Goal: Task Accomplishment & Management: Complete application form

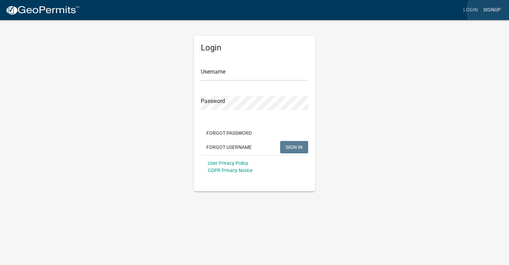
click at [494, 10] on link "Signup" at bounding box center [491, 9] width 23 height 13
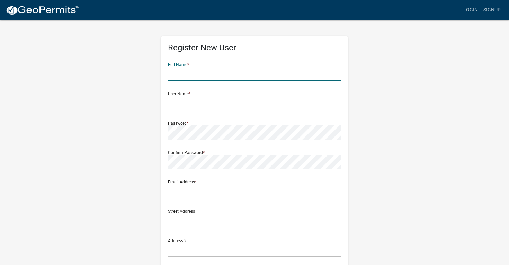
click at [229, 74] on input "text" at bounding box center [254, 74] width 173 height 14
type input "Allyssa McAley"
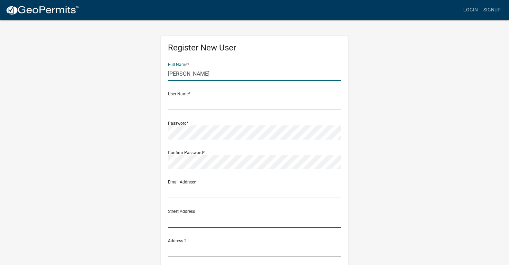
type input "7311 West 1700 North"
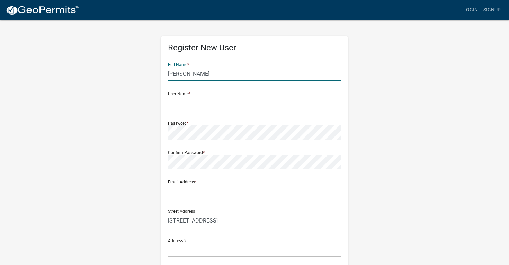
type input "Hebron"
type input "[US_STATE]"
type input "46341"
type input "7737907905"
click at [198, 106] on input "text" at bounding box center [254, 103] width 173 height 14
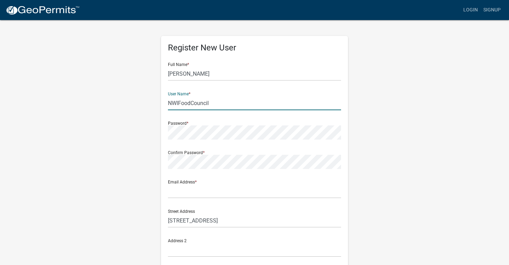
type input "NWIFoodCouncil"
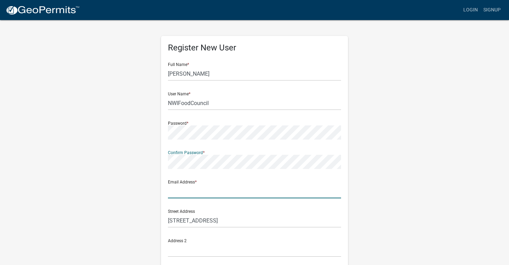
click at [208, 195] on input "text" at bounding box center [254, 191] width 173 height 14
type input "Allyssa@nwifoodcouncil.org"
click at [417, 176] on div "Register New User Full Name * Allyssa McAley User Name * NWIFoodCouncil Passwor…" at bounding box center [254, 204] width 394 height 370
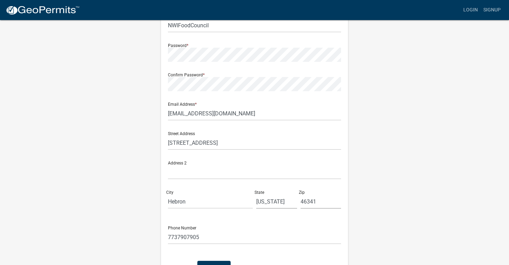
scroll to position [124, 0]
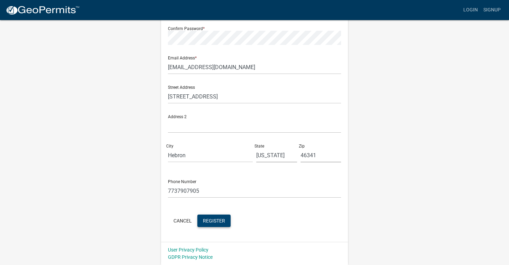
click at [219, 223] on span "Register" at bounding box center [214, 221] width 22 height 6
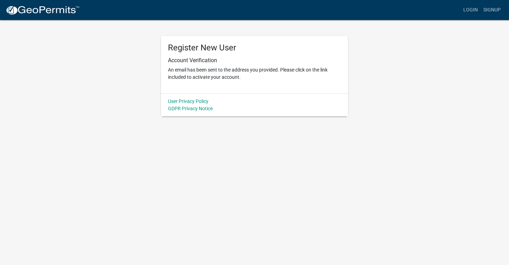
click at [72, 52] on div "Register New User Account Verification An email has been sent to the address yo…" at bounding box center [254, 67] width 394 height 97
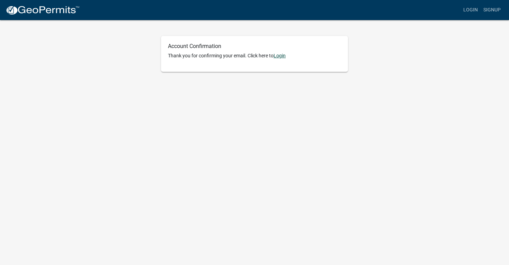
click at [284, 57] on link "Login" at bounding box center [279, 56] width 12 height 6
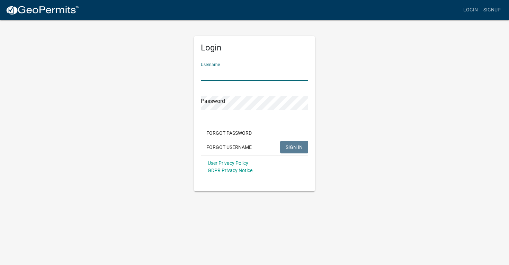
click at [259, 77] on input "Username" at bounding box center [254, 74] width 107 height 14
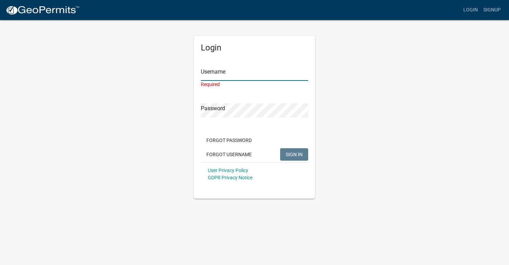
type input "NWIFoodCouncil"
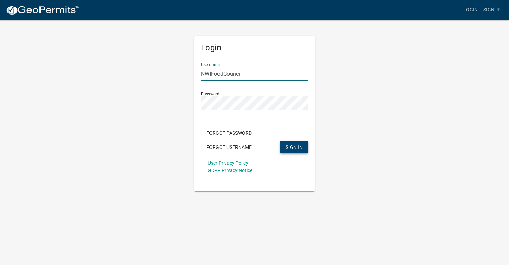
click at [294, 153] on button "SIGN IN" at bounding box center [294, 147] width 28 height 12
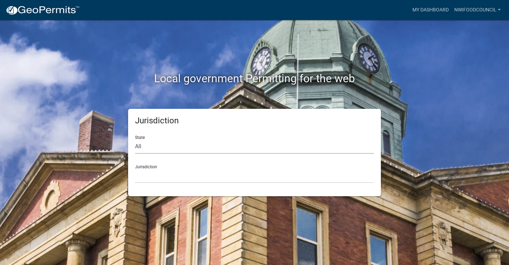
click at [226, 144] on select "All [US_STATE] [US_STATE] [US_STATE] [US_STATE] [US_STATE] [US_STATE] [US_STATE…" at bounding box center [254, 147] width 239 height 14
select select "[US_STATE]"
click at [135, 140] on select "All [US_STATE] [US_STATE] [US_STATE] [US_STATE] [US_STATE] [US_STATE] [US_STATE…" at bounding box center [254, 147] width 239 height 14
click at [194, 175] on select "City of [GEOGRAPHIC_DATA], [US_STATE] City of [GEOGRAPHIC_DATA], [US_STATE] Cit…" at bounding box center [254, 176] width 239 height 14
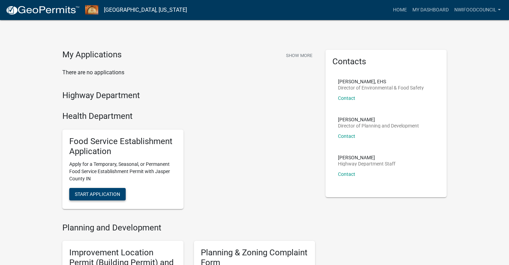
click at [103, 191] on button "Start Application" at bounding box center [97, 194] width 56 height 12
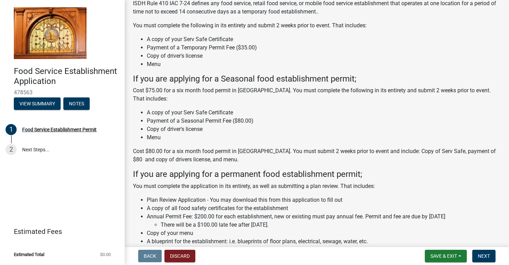
scroll to position [67, 0]
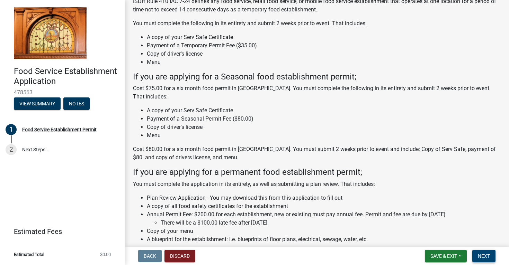
click at [492, 257] on button "Next" at bounding box center [483, 256] width 23 height 12
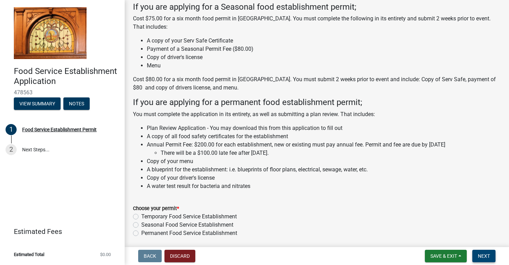
scroll to position [177, 0]
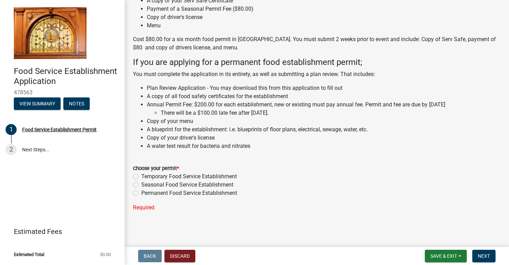
click at [141, 185] on label "Seasonal Food Service Establishment" at bounding box center [187, 185] width 92 height 8
click at [141, 185] on input "Seasonal Food Service Establishment" at bounding box center [143, 183] width 4 height 4
radio input "true"
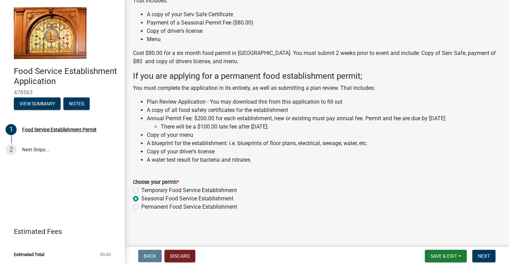
scroll to position [163, 0]
click at [481, 256] on span "Next" at bounding box center [483, 257] width 12 height 6
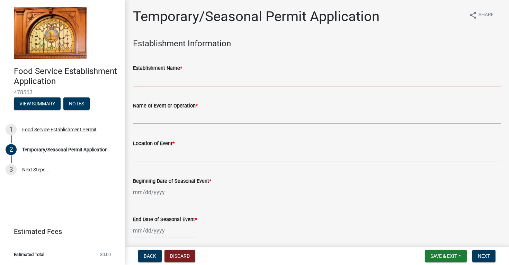
click at [190, 80] on input "Establishment Name *" at bounding box center [316, 79] width 367 height 14
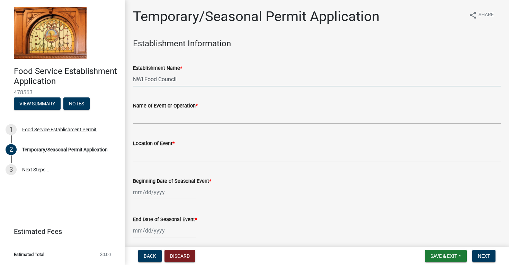
type input "NWI Food Council"
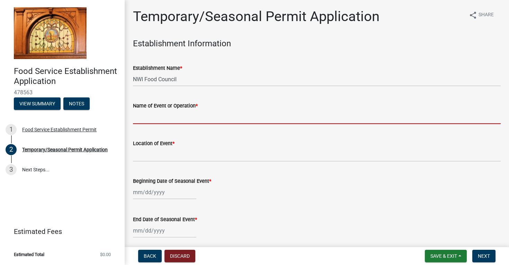
click at [163, 119] on input "Name of Event or Operation *" at bounding box center [316, 117] width 367 height 14
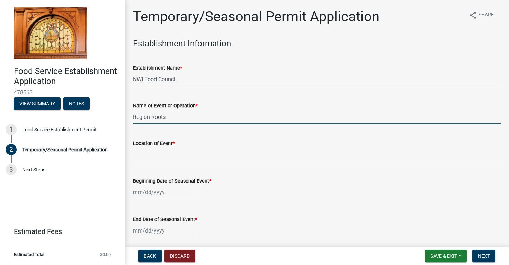
type input "Region Roots"
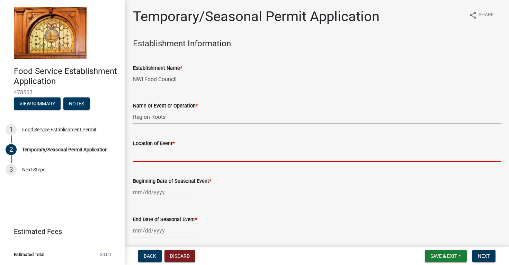
click at [149, 156] on input "Location of Event *" at bounding box center [316, 155] width 367 height 14
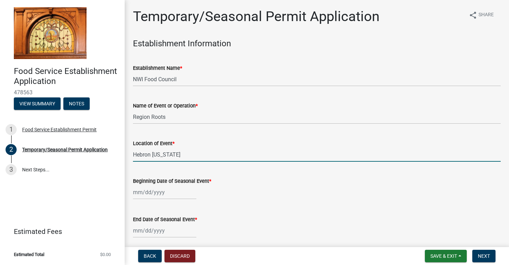
type input "Hebron [US_STATE]"
click at [166, 195] on div at bounding box center [164, 192] width 63 height 14
select select "9"
select select "2025"
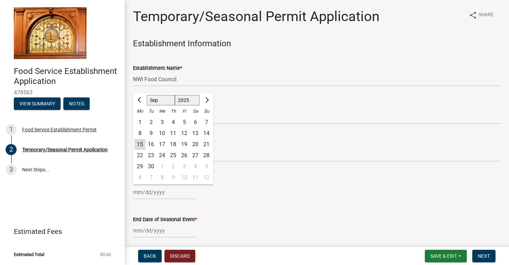
click at [140, 147] on div "15" at bounding box center [139, 144] width 11 height 11
type input "[DATE]"
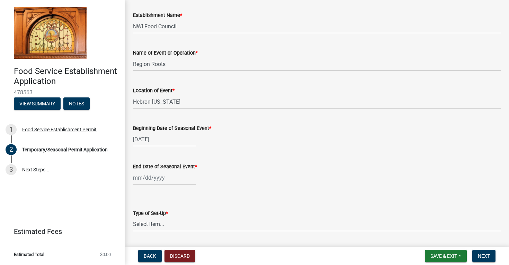
scroll to position [53, 0]
select select "9"
select select "2025"
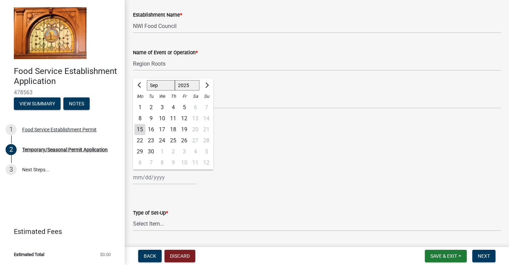
click at [170, 179] on div "[PERSON_NAME] Feb Mar Apr [PERSON_NAME][DATE] Oct Nov [DATE] 1526 1527 1528 152…" at bounding box center [164, 178] width 63 height 14
click at [208, 88] on button "Next month" at bounding box center [206, 85] width 8 height 11
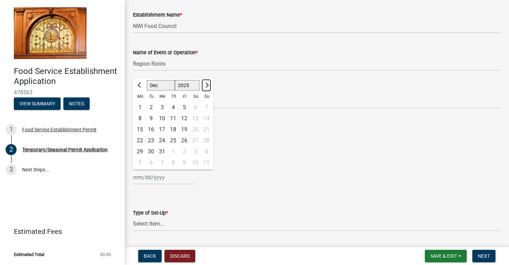
select select "1"
select select "2026"
click at [139, 84] on span "Previous month" at bounding box center [139, 85] width 5 height 5
select select "12"
select select "2025"
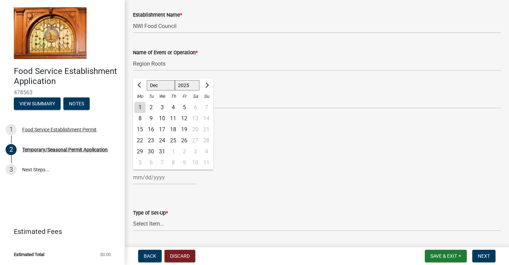
click at [163, 153] on div "31" at bounding box center [161, 151] width 11 height 11
type input "[DATE]"
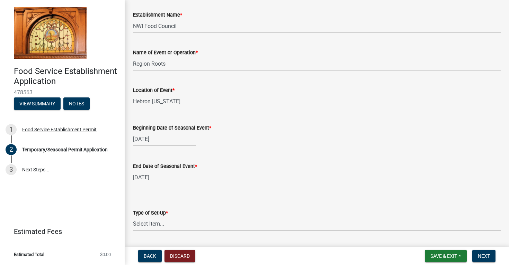
click at [219, 228] on select "Select Item... Trailer Booth Tent" at bounding box center [316, 224] width 367 height 14
click at [133, 217] on select "Select Item... Trailer Booth Tent" at bounding box center [316, 224] width 367 height 14
select select "9bfba18f-daae-44f6-a064-9ba2355b6376"
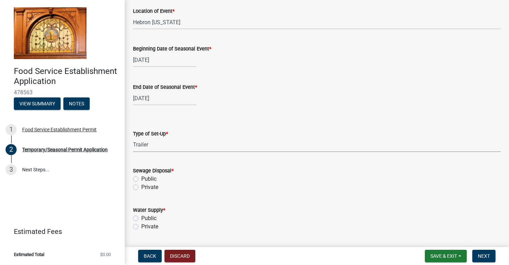
scroll to position [134, 0]
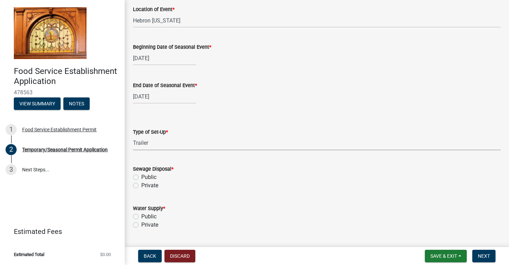
click at [141, 187] on label "Private" at bounding box center [149, 186] width 17 height 8
click at [141, 186] on input "Private" at bounding box center [143, 184] width 4 height 4
radio input "true"
click at [141, 224] on label "Private" at bounding box center [149, 225] width 17 height 8
click at [141, 224] on input "Private" at bounding box center [143, 223] width 4 height 4
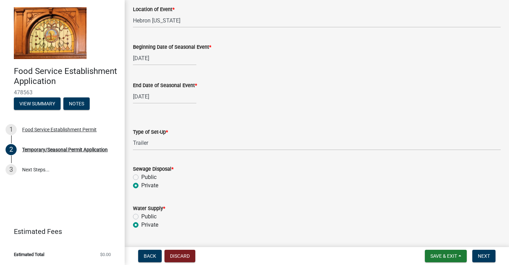
radio input "true"
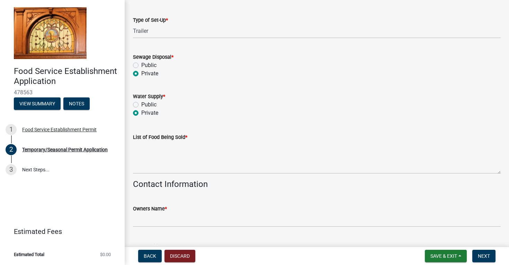
scroll to position [247, 0]
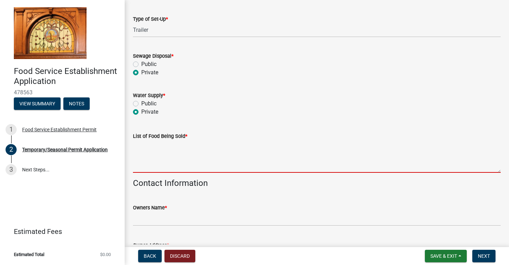
click at [195, 167] on textarea "List of Food Being Sold *" at bounding box center [316, 156] width 367 height 33
type textarea "f"
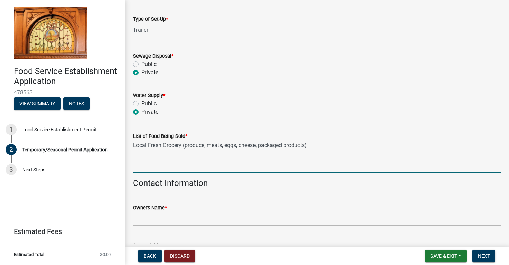
type textarea "Local Fresh Grocery (produce, meats, eggs, cheese, packaged products)"
click at [352, 81] on wm-data-entity-input "Sewage Disposal * Public Private" at bounding box center [316, 63] width 367 height 39
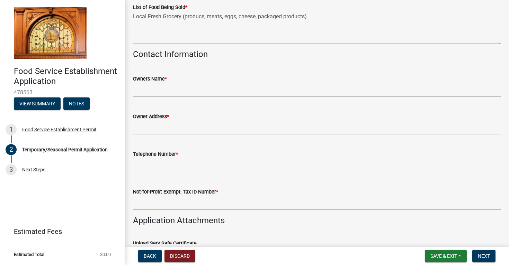
scroll to position [379, 0]
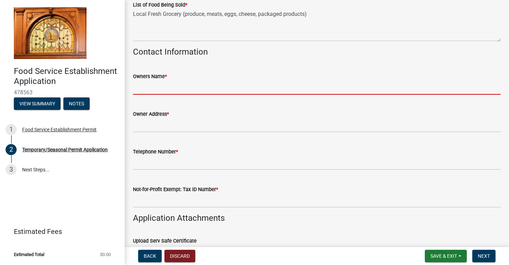
click at [247, 90] on input "Owners Name *" at bounding box center [316, 88] width 367 height 14
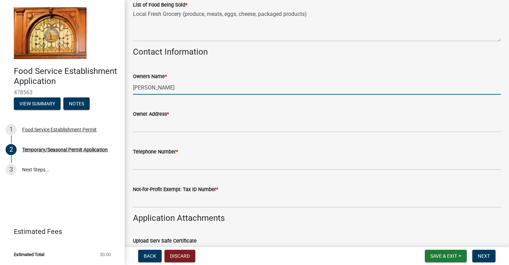
type input "[PERSON_NAME]"
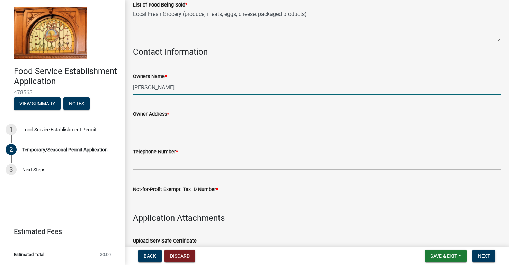
click at [208, 124] on input "Owner Address *" at bounding box center [316, 125] width 367 height 14
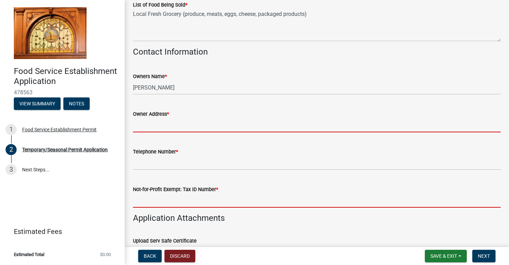
click at [172, 203] on input "Not-for-Profit Exempt: Tax ID Number *" at bounding box center [316, 201] width 367 height 14
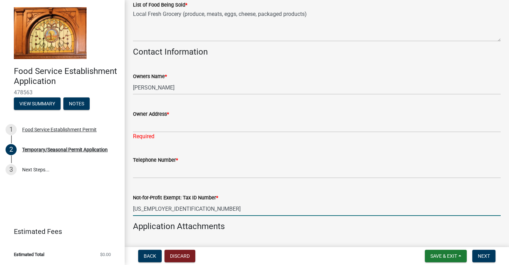
type input "[US_EMPLOYER_IDENTIFICATION_NUMBER]"
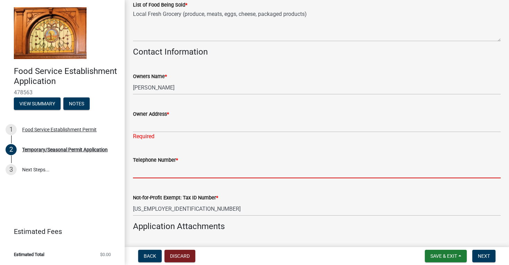
click at [161, 168] on input "Telephone Number *" at bounding box center [316, 171] width 367 height 14
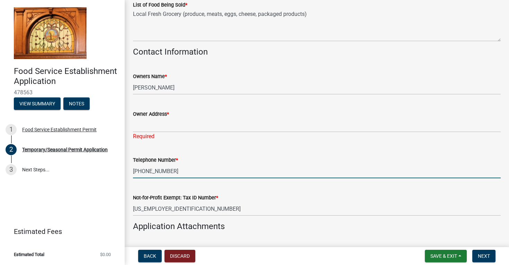
type input "[PHONE_NUMBER]"
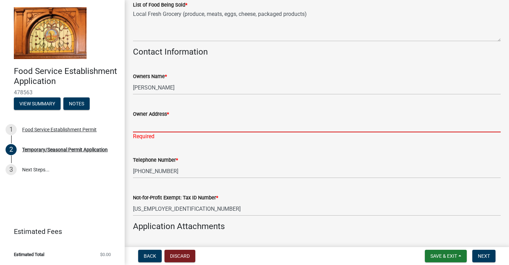
click at [193, 120] on input "Owner Address *" at bounding box center [316, 125] width 367 height 14
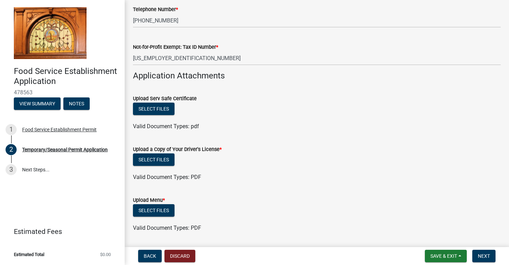
scroll to position [530, 0]
type input "[STREET_ADDRESS][PERSON_NAME]"
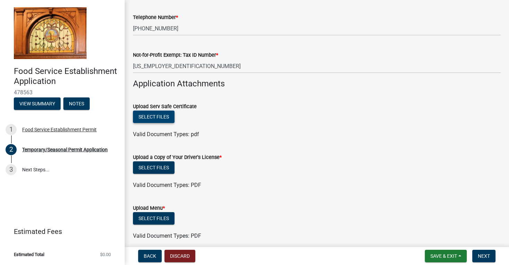
click at [158, 111] on button "Select files" at bounding box center [154, 117] width 42 height 12
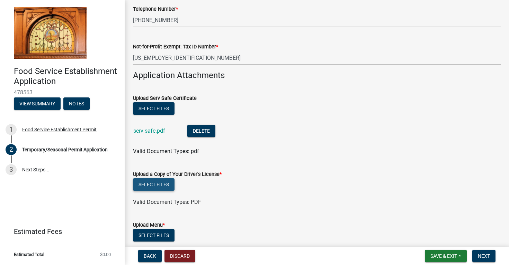
click at [153, 183] on button "Select files" at bounding box center [154, 184] width 42 height 12
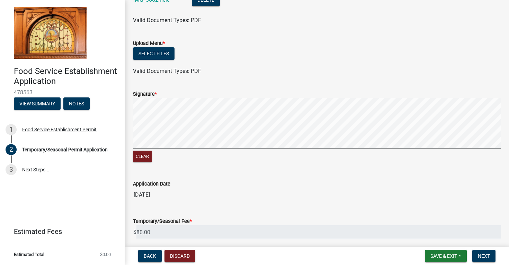
scroll to position [757, 0]
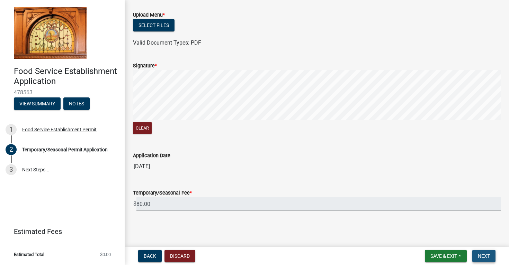
click at [483, 256] on span "Next" at bounding box center [483, 257] width 12 height 6
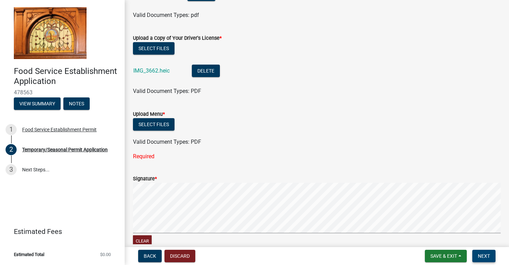
scroll to position [655, 0]
